Goal: Information Seeking & Learning: Find contact information

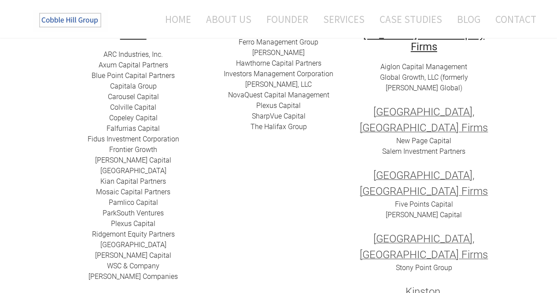
scroll to position [190, 0]
click at [159, 84] on div "ARC I​ndustries, Inc. Axum Capital Partners ​Blue Point Capital Partners Capita…" at bounding box center [133, 164] width 132 height 232
click at [162, 95] on div "ARC I​ndustries, Inc. Axum Capital Partners ​Blue Point Capital Partners Capita…" at bounding box center [133, 164] width 132 height 232
drag, startPoint x: 178, startPoint y: 77, endPoint x: 87, endPoint y: 72, distance: 91.2
click at [87, 72] on div "ARC I​ndustries, Inc. Axum Capital Partners ​Blue Point Capital Partners Capita…" at bounding box center [133, 164] width 132 height 232
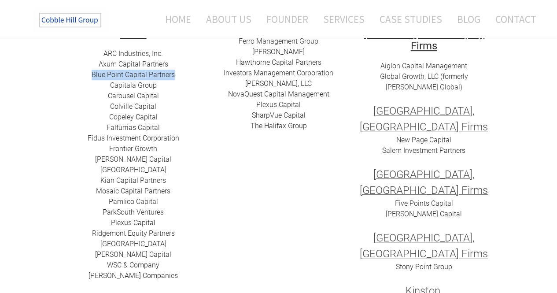
copy link "​Blue Point Capital Partners"
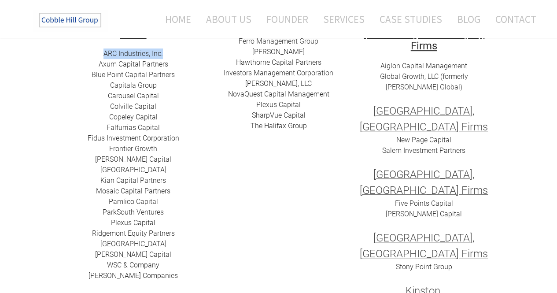
drag, startPoint x: 165, startPoint y: 53, endPoint x: 95, endPoint y: 54, distance: 70.8
click at [95, 54] on div "ARC I​ndustries, Inc. Axum Capital Partners ​Blue Point Capital Partners Capita…" at bounding box center [133, 164] width 132 height 232
copy link "ARC I​ndustries, Inc."
drag, startPoint x: 174, startPoint y: 63, endPoint x: 89, endPoint y: 64, distance: 84.9
click at [89, 64] on div "ARC I​ndustries, Inc. Axum Capital Partners ​Blue Point Capital Partners Capita…" at bounding box center [133, 164] width 132 height 232
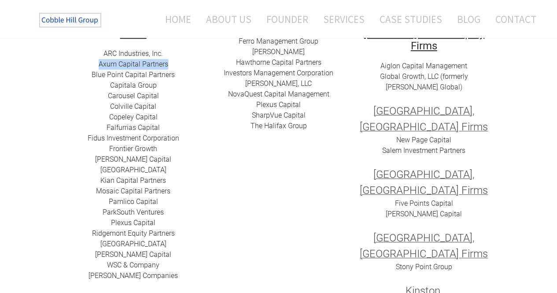
copy link "Axum Capital Partners"
click at [179, 75] on div "ARC I​ndustries, Inc. Axum Capital Partners ​Blue Point Capital Partners Capita…" at bounding box center [133, 164] width 132 height 232
drag, startPoint x: 166, startPoint y: 82, endPoint x: 110, endPoint y: 83, distance: 56.8
click at [110, 83] on div "ARC I​ndustries, Inc. Axum Capital Partners ​Blue Point Capital Partners Capita…" at bounding box center [133, 164] width 132 height 232
copy link "Capitala Group​"
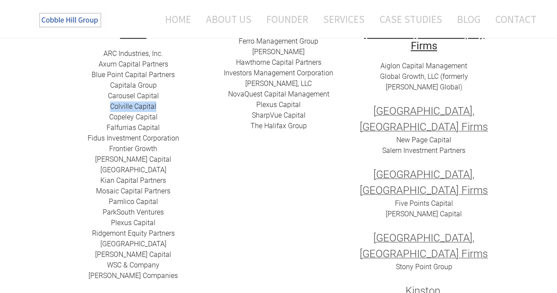
drag, startPoint x: 158, startPoint y: 107, endPoint x: 112, endPoint y: 103, distance: 46.8
click at [112, 103] on div "ARC I​ndustries, Inc. Axum Capital Partners ​Blue Point Capital Partners Capita…" at bounding box center [133, 164] width 132 height 232
copy link "Colville Capital"
drag, startPoint x: 162, startPoint y: 116, endPoint x: 80, endPoint y: 113, distance: 82.7
click at [80, 113] on div "ARC I​ndustries, Inc. Axum Capital Partners ​Blue Point Capital Partners Capita…" at bounding box center [133, 164] width 132 height 232
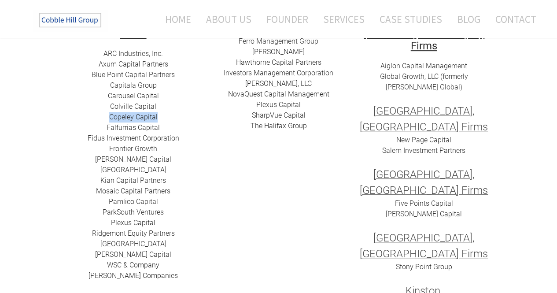
copy link "Copeley Capital"
drag, startPoint x: 170, startPoint y: 148, endPoint x: 105, endPoint y: 150, distance: 65.6
click at [105, 150] on div "ARC I​ndustries, Inc. Axum Capital Partners ​Blue Point Capital Partners Capita…" at bounding box center [133, 164] width 132 height 232
copy link "Frontier Growth"
drag, startPoint x: 161, startPoint y: 159, endPoint x: 107, endPoint y: 160, distance: 54.1
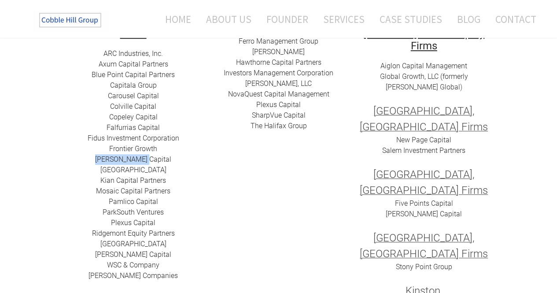
click at [107, 160] on div "ARC I​ndustries, Inc. Axum Capital Partners ​Blue Point Capital Partners Capita…" at bounding box center [133, 164] width 132 height 232
copy link "[PERSON_NAME] Capital"
drag, startPoint x: 181, startPoint y: 169, endPoint x: 70, endPoint y: 171, distance: 110.4
click at [70, 171] on div "ARC I​ndustries, Inc. Axum Capital Partners ​Blue Point Capital Partners Capita…" at bounding box center [133, 164] width 132 height 232
copy link "[GEOGRAPHIC_DATA]"
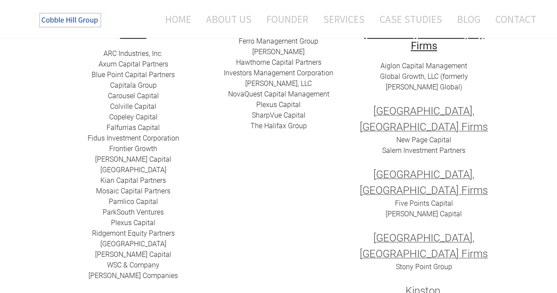
click at [176, 192] on div "ARC I​ndustries, Inc. Axum Capital Partners ​Blue Point Capital Partners Capita…" at bounding box center [133, 164] width 132 height 232
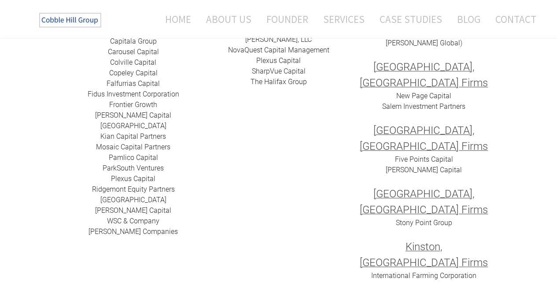
scroll to position [248, 0]
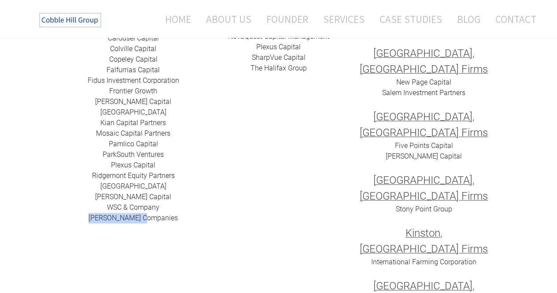
drag, startPoint x: 162, startPoint y: 218, endPoint x: 105, endPoint y: 229, distance: 58.2
click at [105, 229] on td "​ Charlotte Private Equity Firms ARC I​ndustries, Inc. Axum Capital Partners ​B…" at bounding box center [133, 149] width 145 height 385
copy link "[PERSON_NAME] Companies"
